Goal: Transaction & Acquisition: Subscribe to service/newsletter

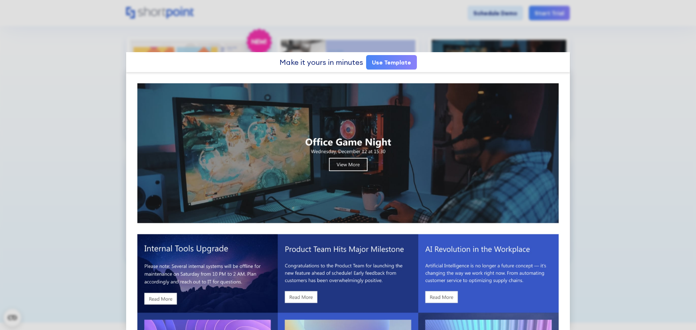
click at [387, 62] on link "Use Template" at bounding box center [391, 62] width 51 height 15
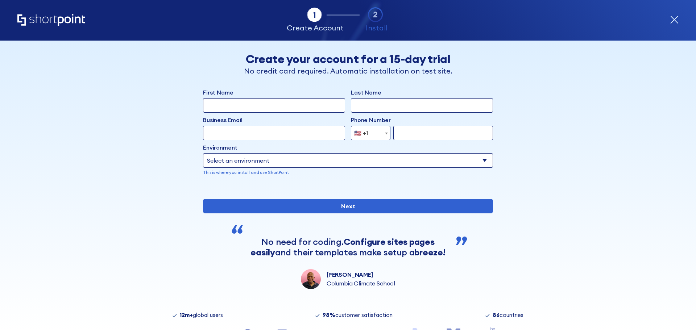
click at [229, 107] on input "First Name" at bounding box center [274, 105] width 142 height 15
type input "RAUL"
type input "CHOQUE"
type input "rchoquel@gmail.com"
type input "2027900787"
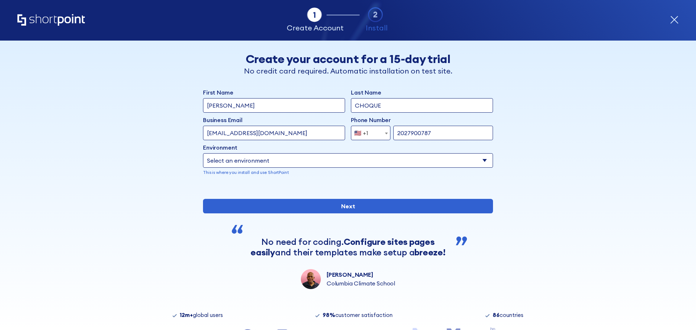
click at [287, 156] on select "Select an environment Microsoft 365 SharePoint Online SharePoint 2019 (On-Premi…" at bounding box center [348, 160] width 290 height 15
select select "SharePoint Online"
click at [203, 153] on select "Select an environment Microsoft 365 SharePoint Online SharePoint 2019 (On-Premi…" at bounding box center [348, 160] width 290 height 15
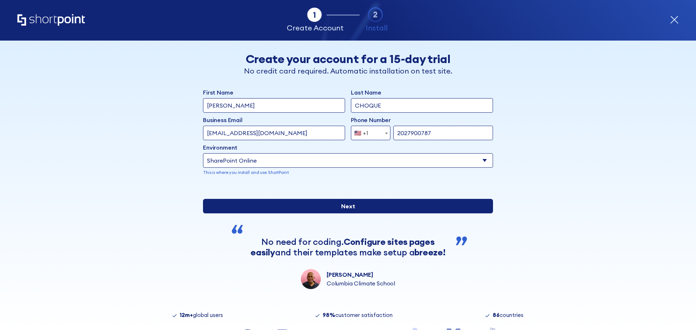
click at [338, 214] on input "Next" at bounding box center [348, 206] width 290 height 15
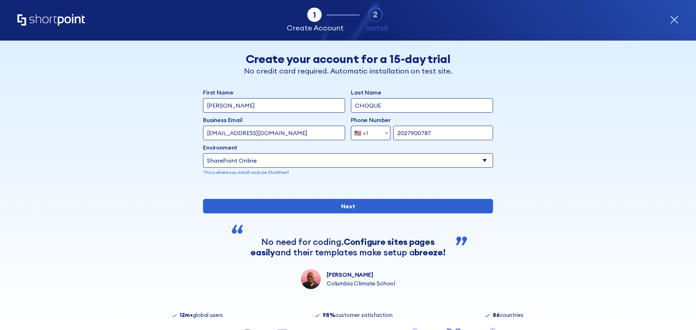
drag, startPoint x: 259, startPoint y: 132, endPoint x: 174, endPoint y: 137, distance: 85.0
click at [174, 137] on div "Back Back Create your account for a 15-day trial No credit card required. Autom…" at bounding box center [348, 165] width 444 height 249
type input "choquerau@paho.org"
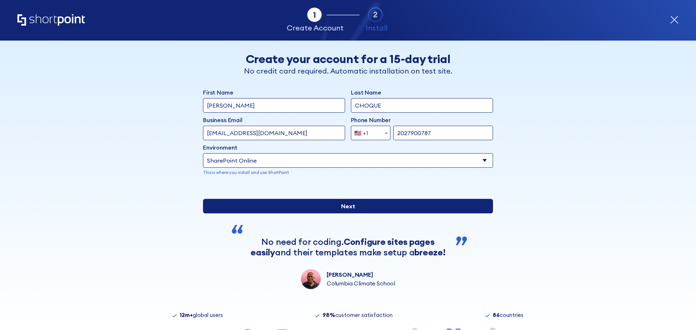
click at [340, 214] on input "Next" at bounding box center [348, 206] width 290 height 15
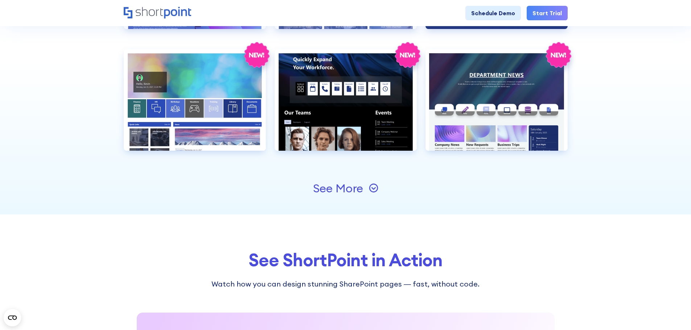
scroll to position [830, 0]
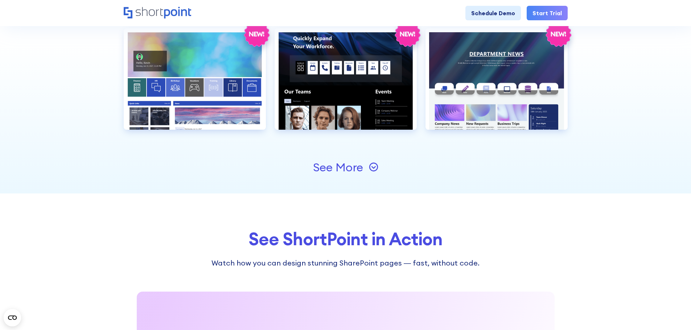
click at [373, 168] on icon at bounding box center [373, 167] width 4 height 3
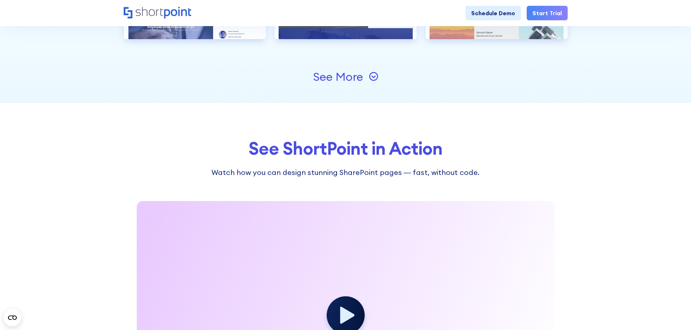
scroll to position [1191, 0]
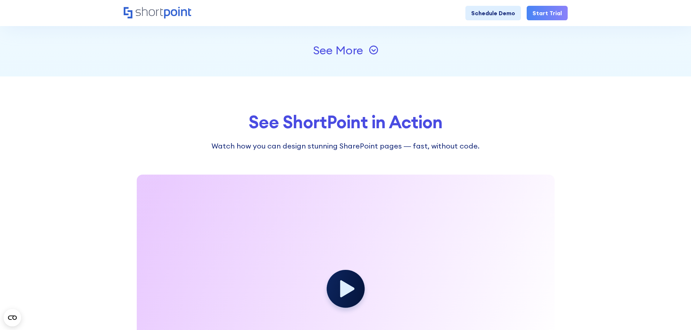
click at [371, 49] on icon at bounding box center [373, 49] width 9 height 9
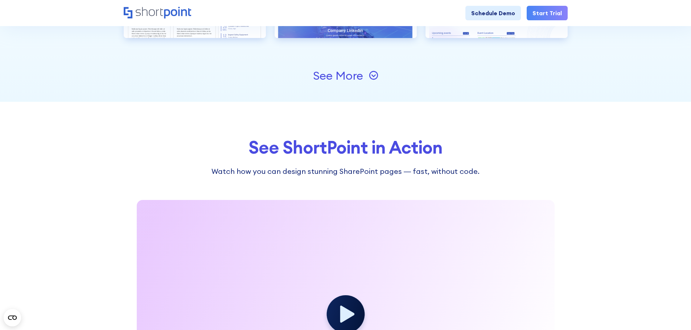
scroll to position [1410, 0]
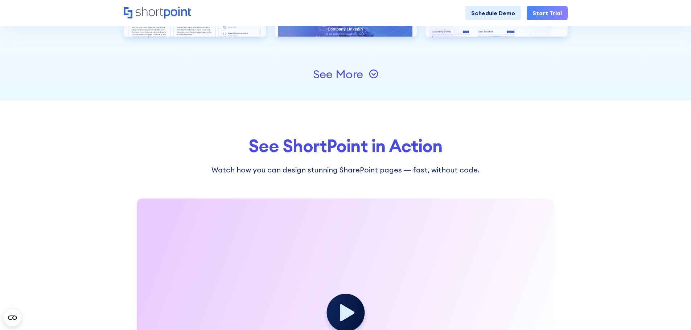
click at [375, 73] on icon at bounding box center [373, 73] width 9 height 9
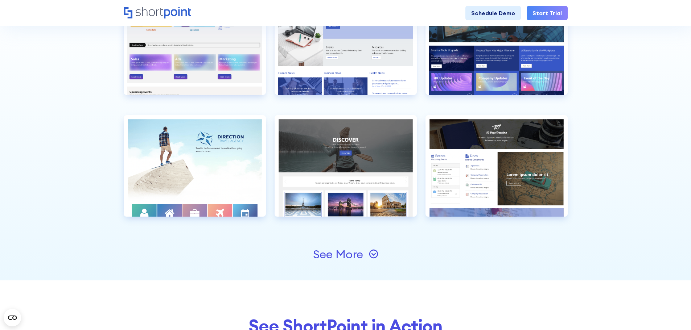
scroll to position [1483, 0]
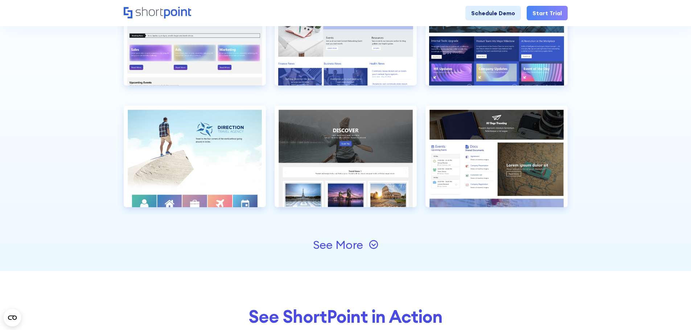
click at [372, 243] on icon at bounding box center [373, 244] width 9 height 9
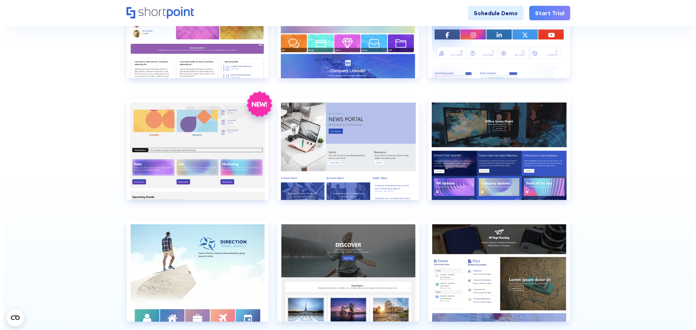
scroll to position [1341, 0]
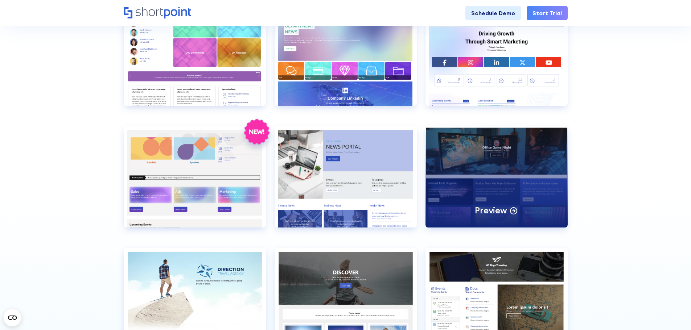
click at [489, 160] on div "Preview" at bounding box center [496, 177] width 142 height 102
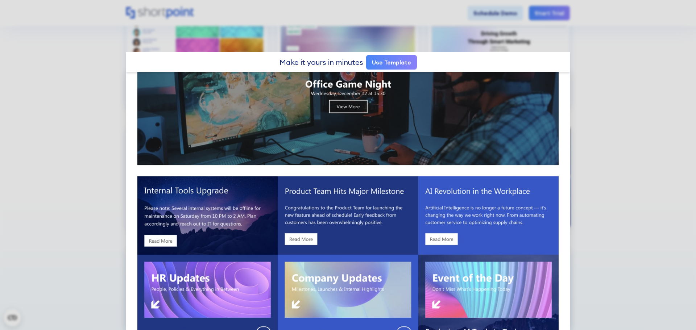
scroll to position [83, 0]
